Goal: Check status: Check status

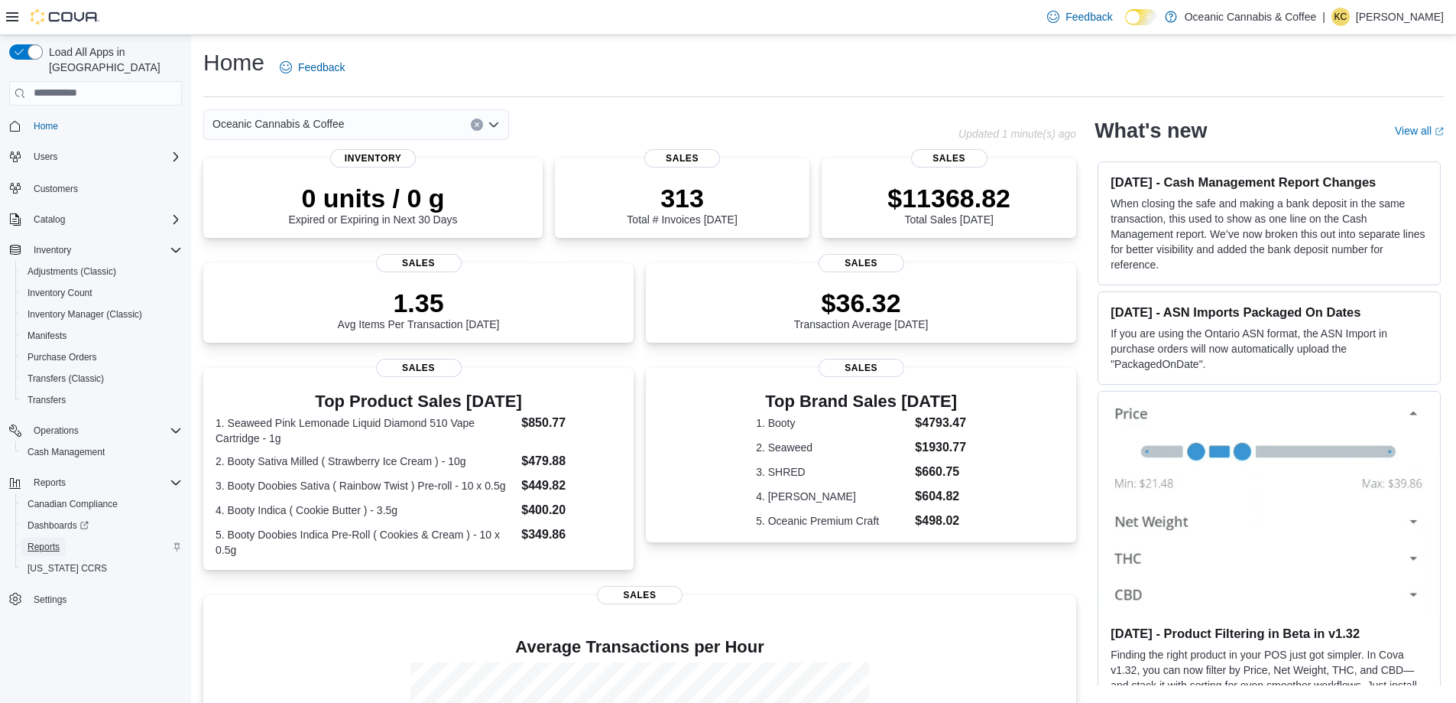
click at [60, 541] on span "Reports" at bounding box center [44, 547] width 32 height 12
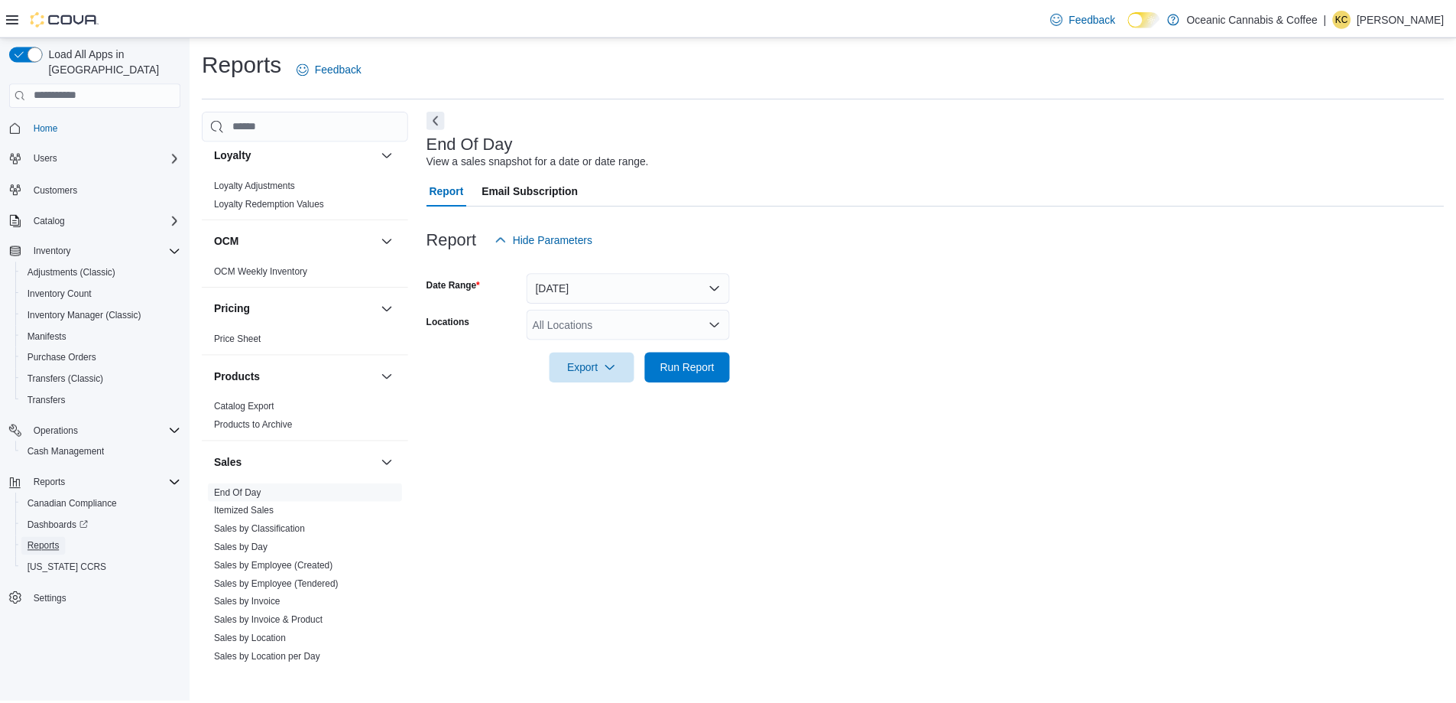
scroll to position [841, 0]
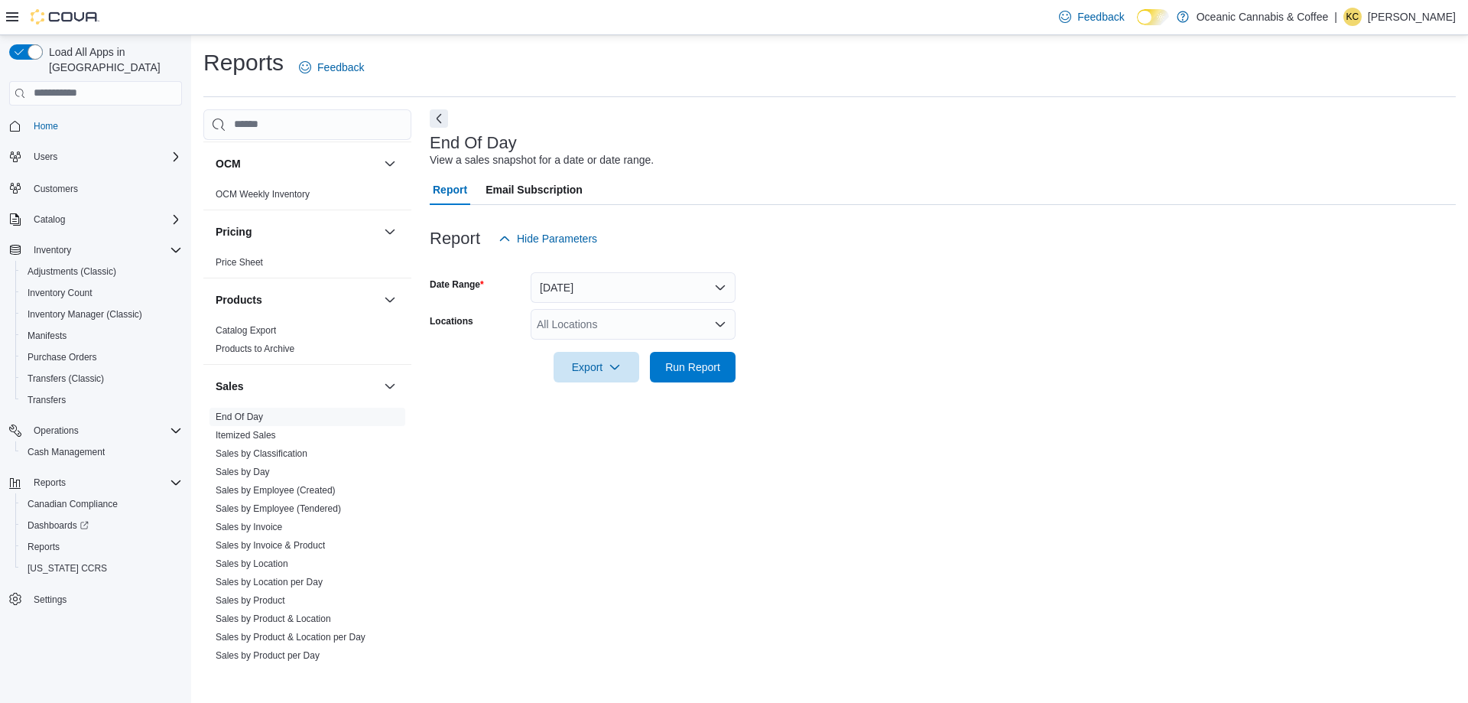
click at [565, 274] on form "Date Range Today Locations All Locations Export Run Report" at bounding box center [943, 318] width 1026 height 128
click at [565, 286] on button "Today" at bounding box center [633, 287] width 205 height 31
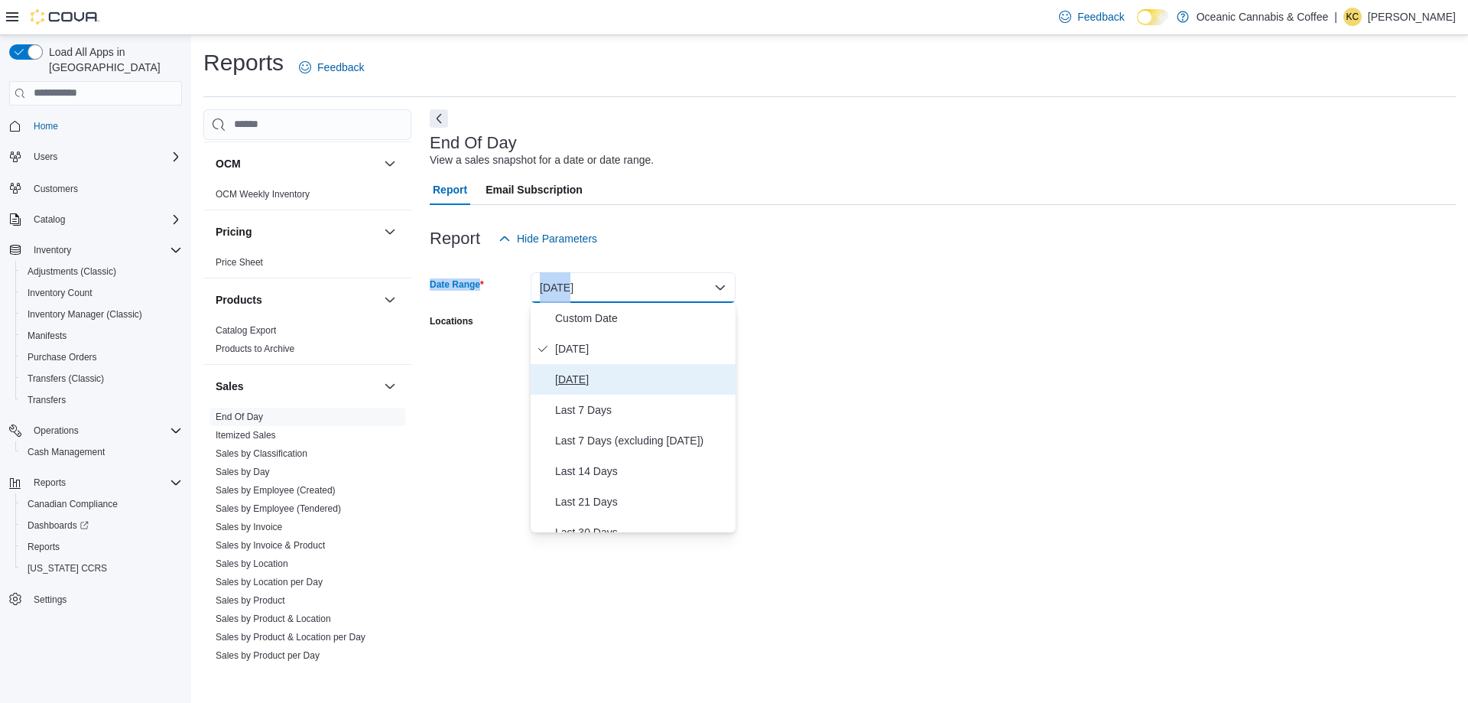
click at [576, 383] on span "Yesterday" at bounding box center [642, 379] width 174 height 18
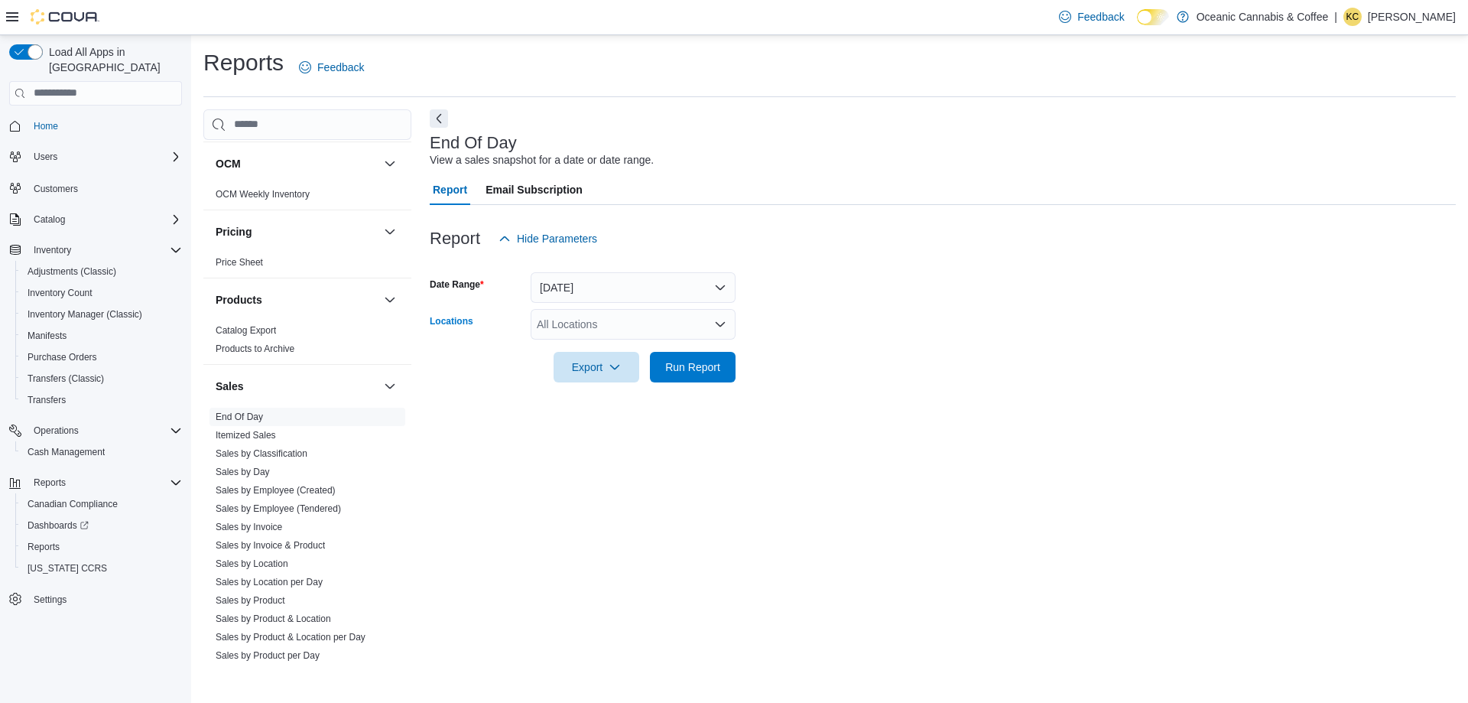
click at [589, 326] on div "All Locations" at bounding box center [633, 324] width 205 height 31
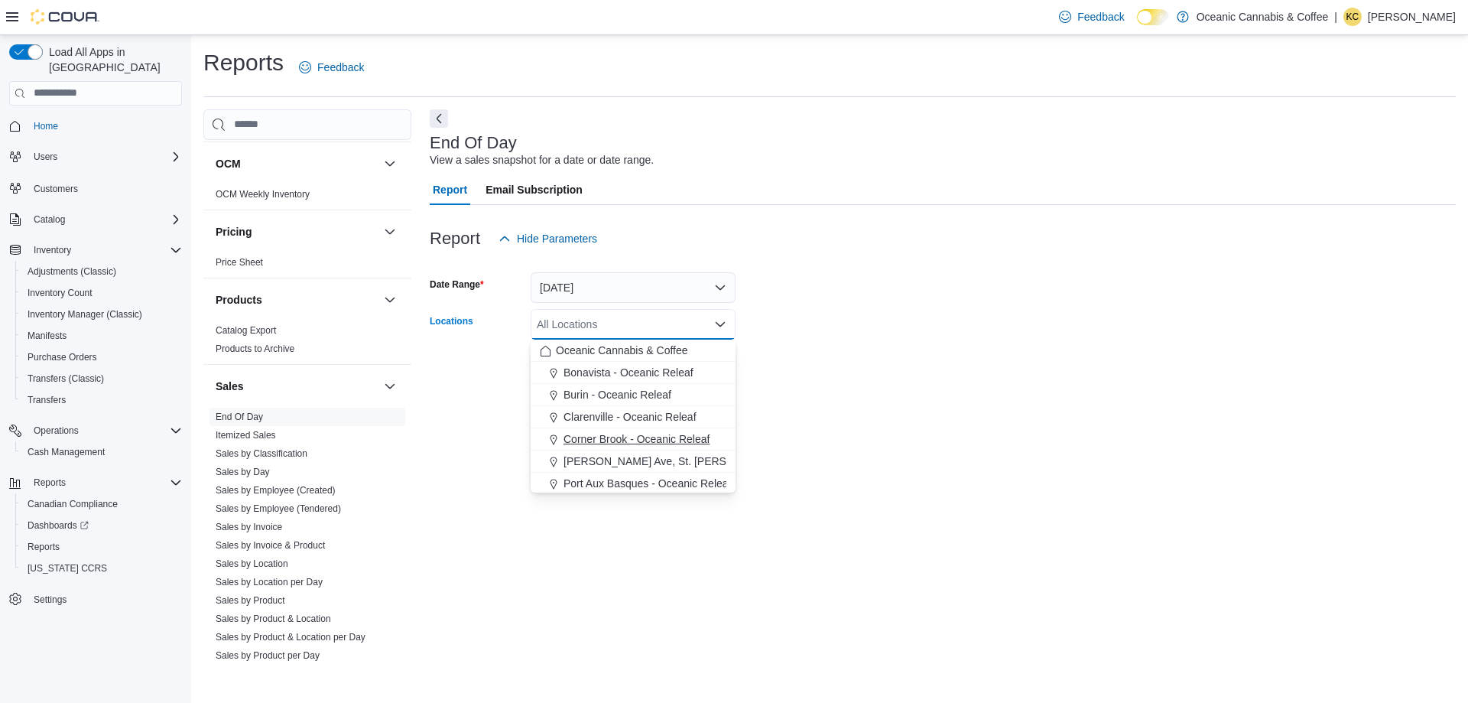
click at [605, 437] on span "Corner Brook - Oceanic Releaf" at bounding box center [636, 438] width 146 height 15
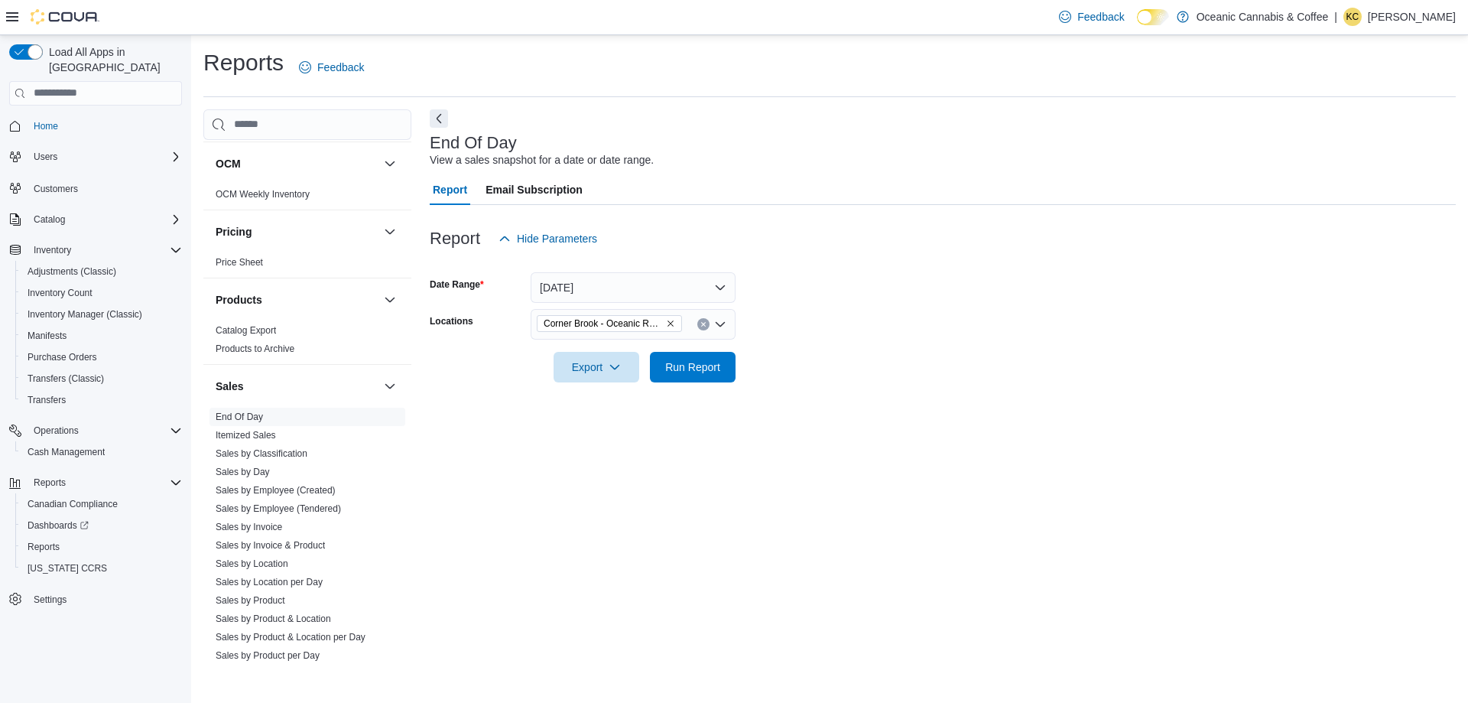
click at [846, 397] on div at bounding box center [943, 391] width 1026 height 18
click at [710, 373] on span "Run Report" at bounding box center [692, 366] width 55 height 15
